Goal: Transaction & Acquisition: Book appointment/travel/reservation

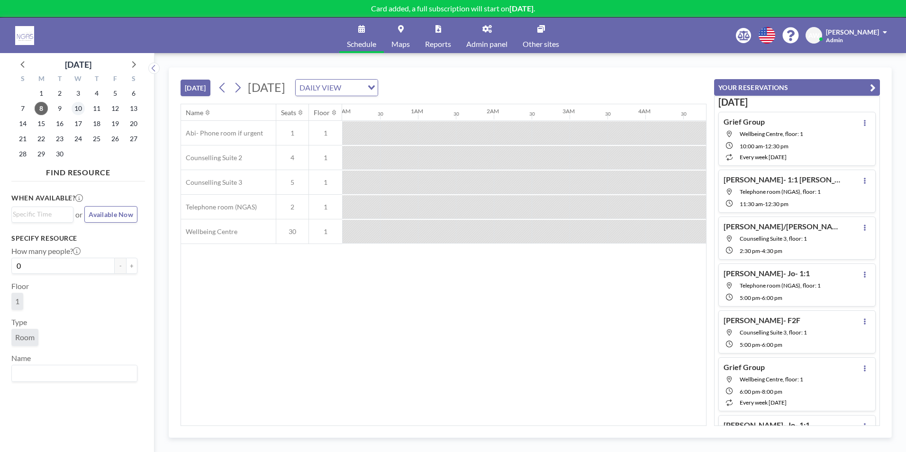
scroll to position [71, 0]
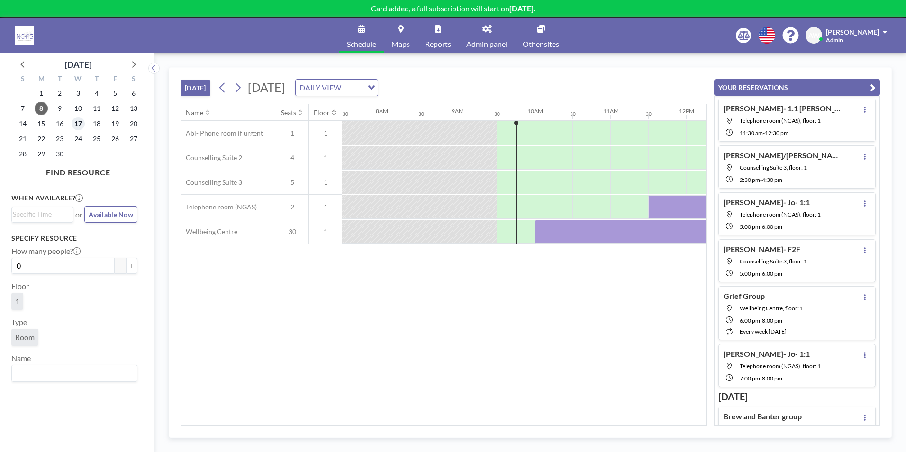
click at [79, 123] on span "17" at bounding box center [78, 123] width 13 height 13
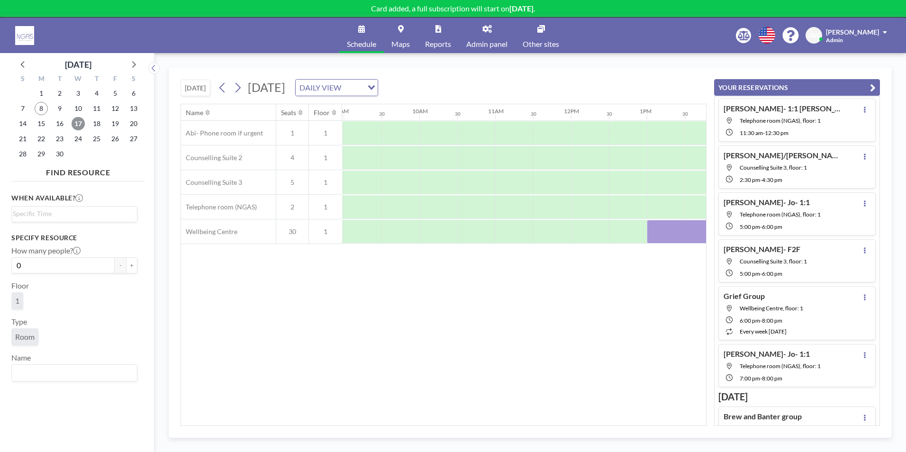
scroll to position [0, 648]
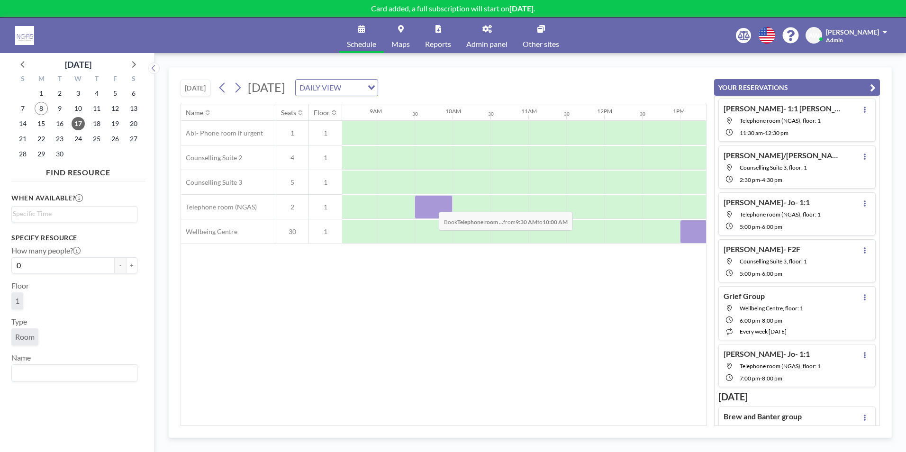
click at [431, 205] on div at bounding box center [434, 207] width 38 height 24
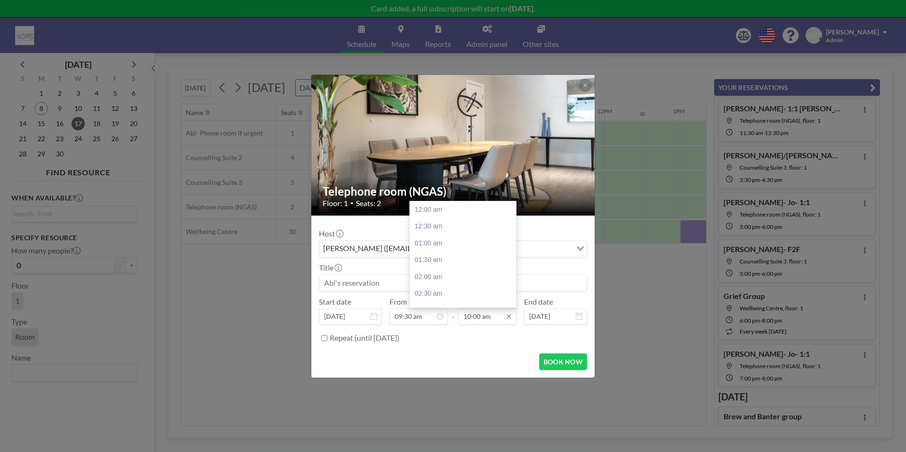
scroll to position [337, 0]
click at [483, 316] on input "10:00 am" at bounding box center [487, 316] width 58 height 16
click at [444, 228] on div "10:30 am" at bounding box center [465, 226] width 111 height 17
type input "10:30 am"
click at [393, 287] on input at bounding box center [452, 283] width 267 height 16
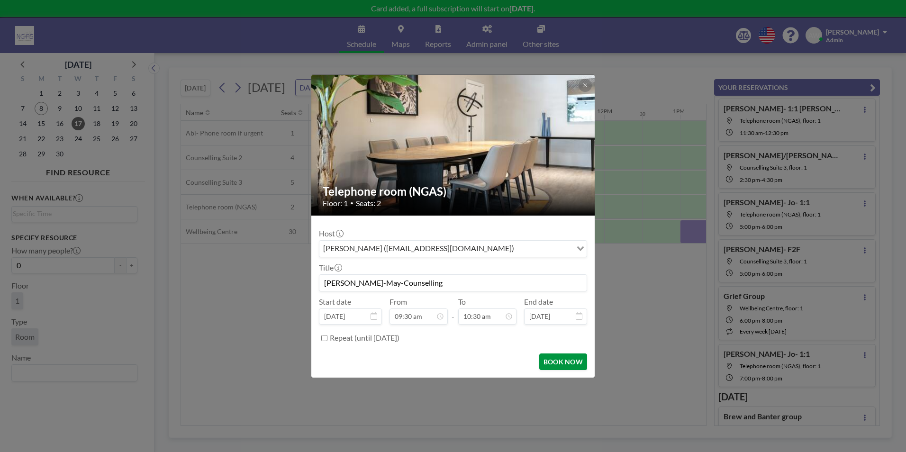
type input "[PERSON_NAME]-May-Counselling"
click at [567, 367] on button "BOOK NOW" at bounding box center [563, 361] width 48 height 17
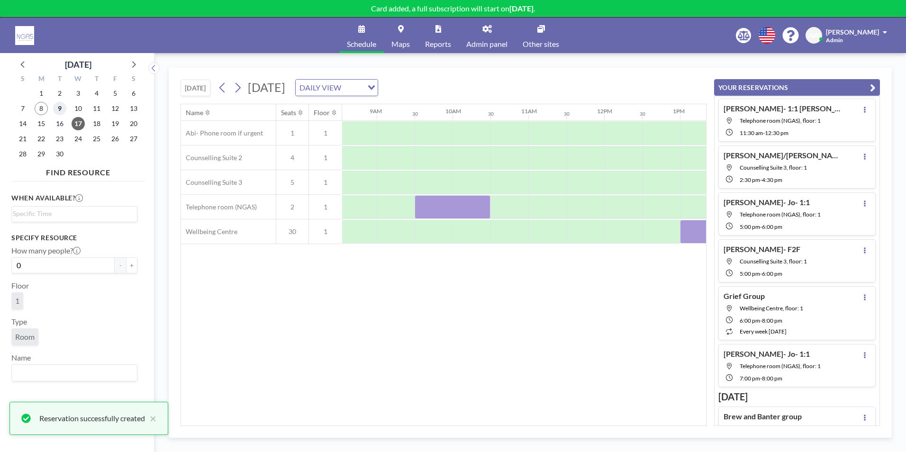
click at [59, 108] on span "9" at bounding box center [59, 108] width 13 height 13
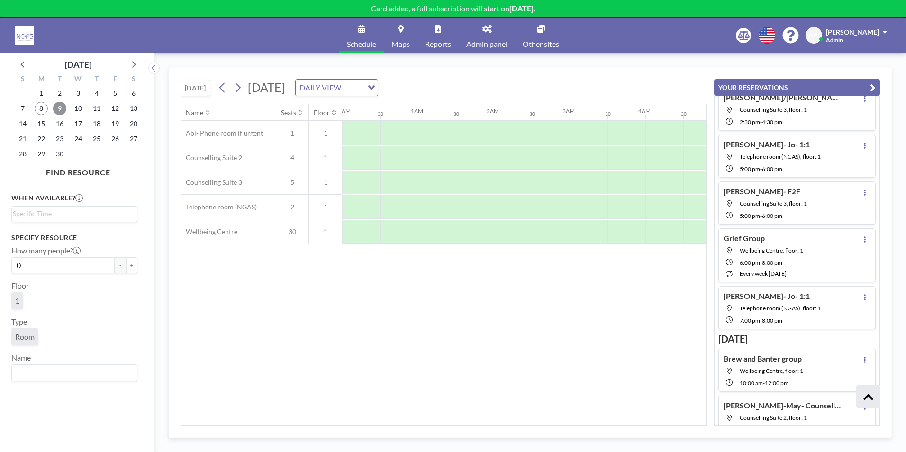
scroll to position [87, 0]
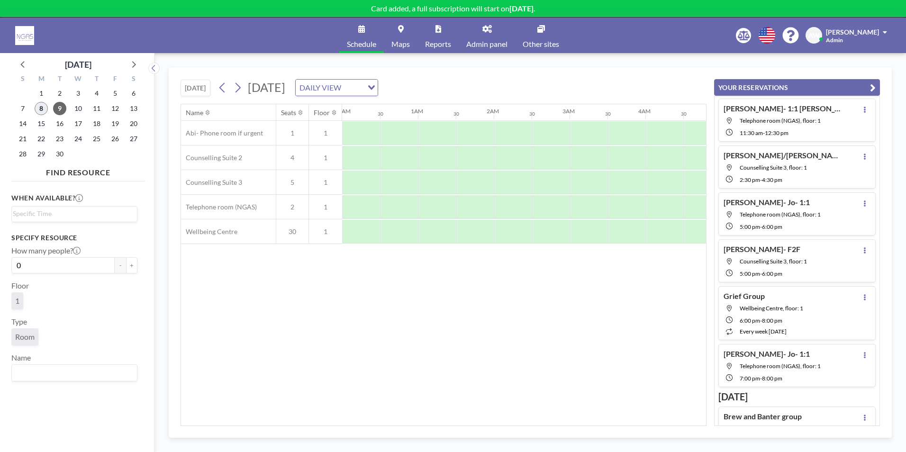
click at [46, 108] on span "8" at bounding box center [41, 108] width 13 height 13
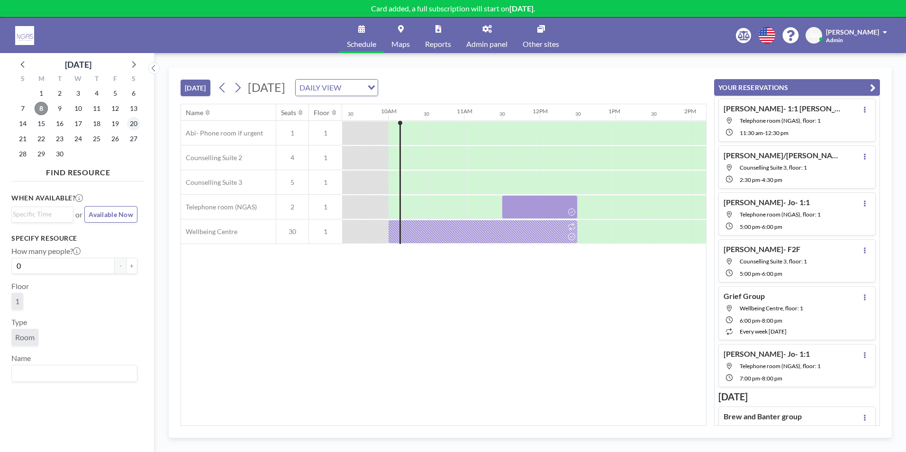
scroll to position [0, 720]
